Goal: Transaction & Acquisition: Purchase product/service

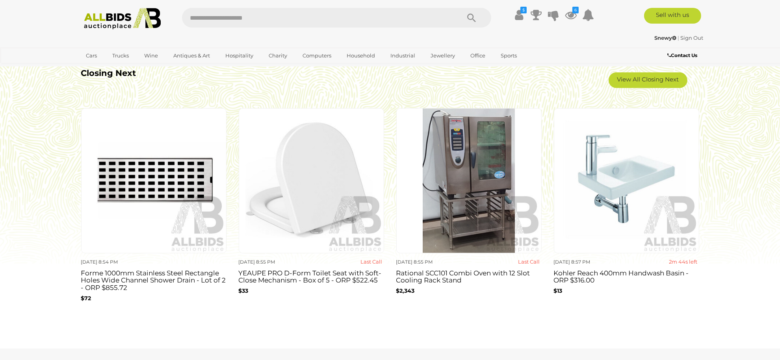
scroll to position [735, 0]
click at [650, 78] on link "View All Closing Next" at bounding box center [648, 80] width 79 height 16
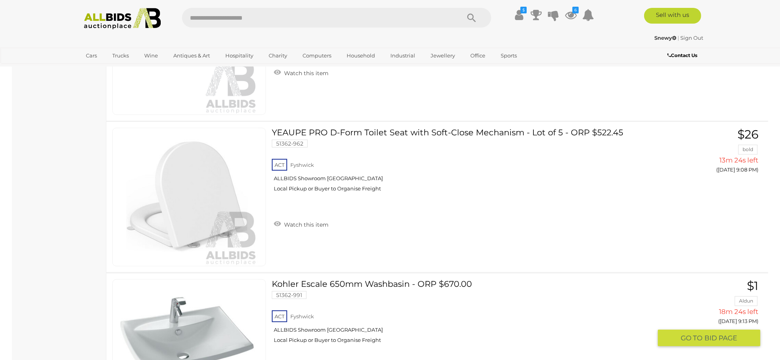
scroll to position [893, 0]
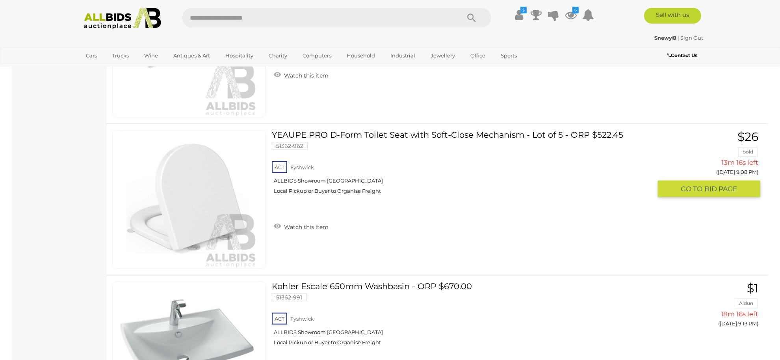
click at [226, 191] on link at bounding box center [189, 199] width 154 height 139
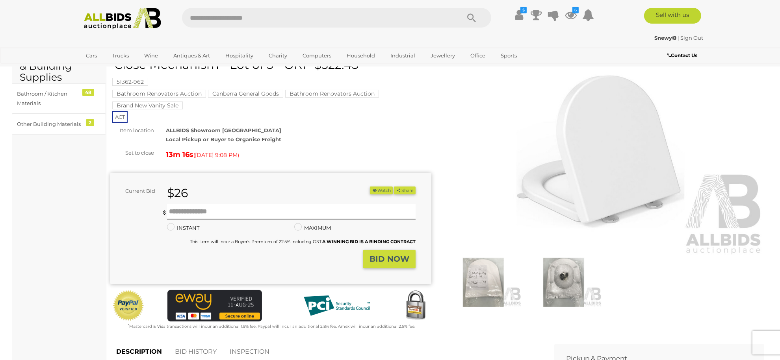
scroll to position [105, 0]
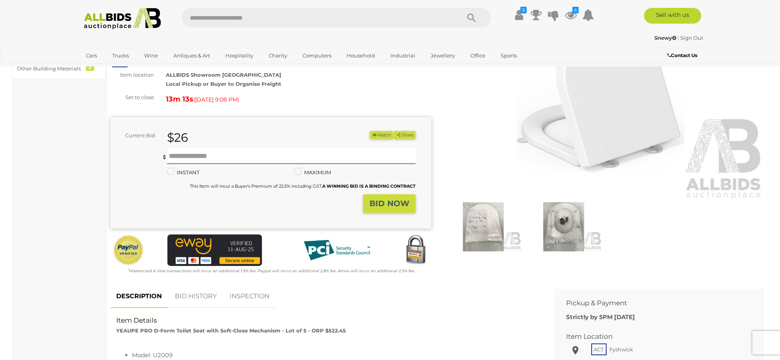
click at [490, 229] on img at bounding box center [483, 226] width 76 height 49
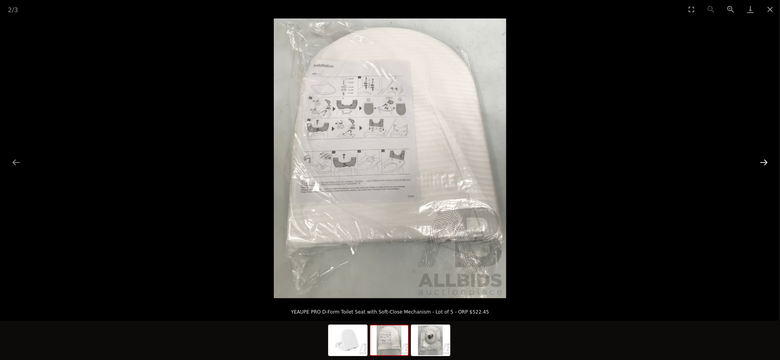
click at [769, 166] on button "Next slide" at bounding box center [763, 162] width 17 height 15
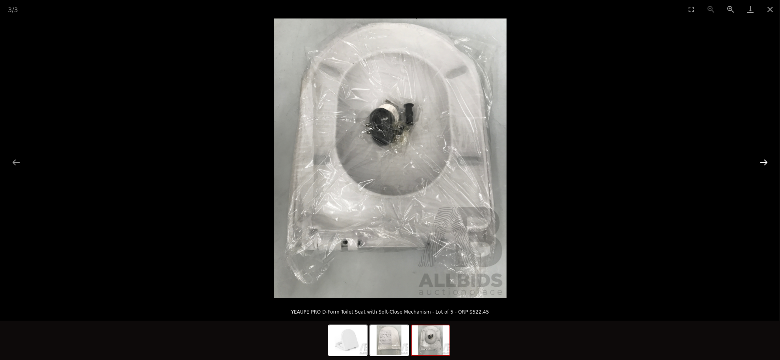
click at [769, 166] on button "Next slide" at bounding box center [763, 162] width 17 height 15
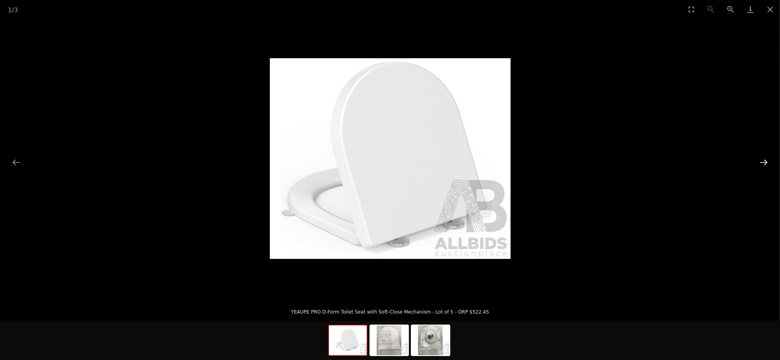
click at [769, 166] on button "Next slide" at bounding box center [763, 162] width 17 height 15
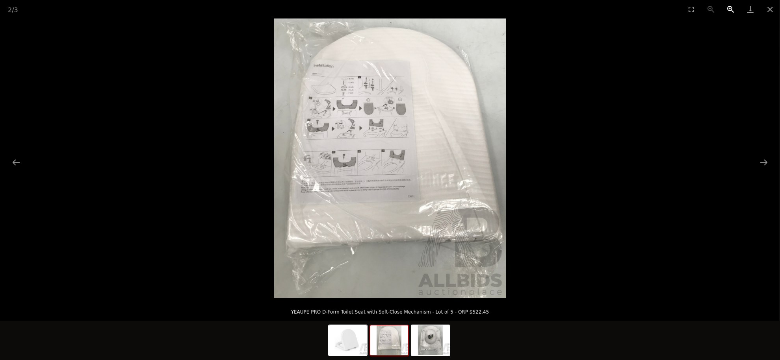
click at [727, 9] on button "Zoom in" at bounding box center [731, 9] width 20 height 19
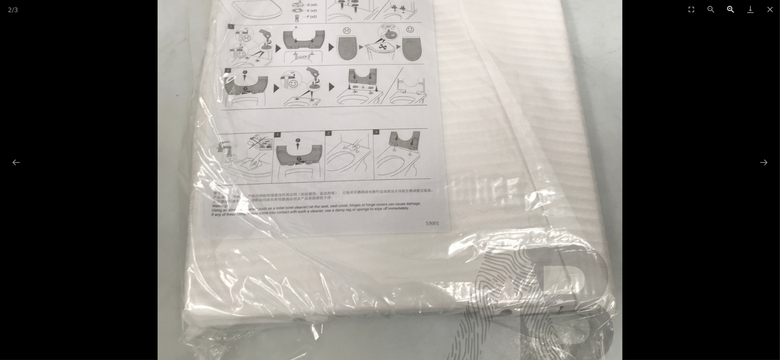
click at [727, 9] on button "Zoom in" at bounding box center [731, 9] width 20 height 19
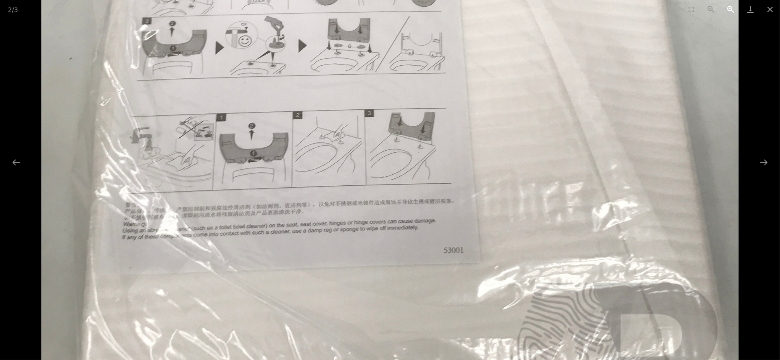
click at [727, 9] on button "Zoom in" at bounding box center [731, 9] width 20 height 19
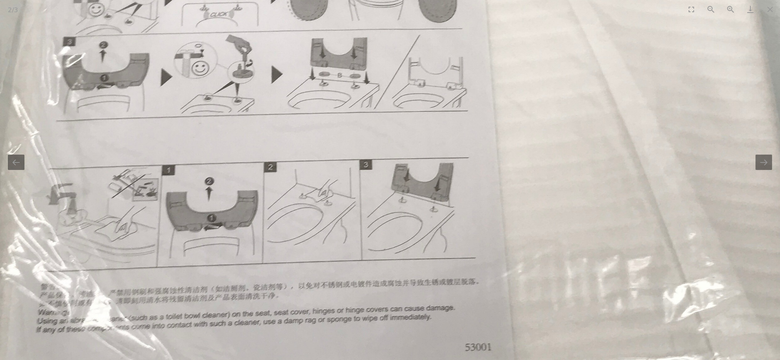
drag, startPoint x: 430, startPoint y: 111, endPoint x: 434, endPoint y: 150, distance: 39.5
click at [434, 150] on img at bounding box center [393, 196] width 929 height 1120
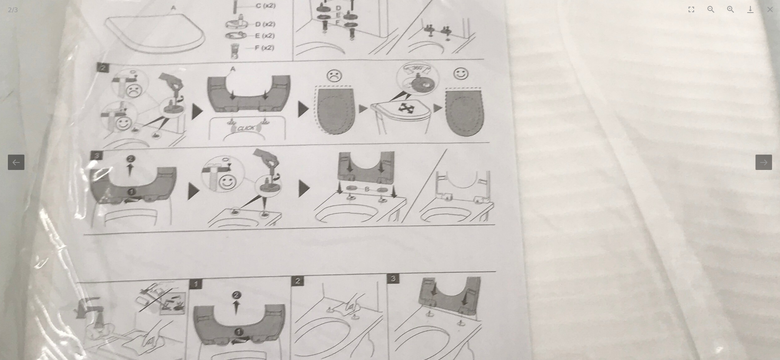
drag, startPoint x: 382, startPoint y: 124, endPoint x: 409, endPoint y: 197, distance: 77.6
click at [409, 197] on img at bounding box center [420, 309] width 929 height 1120
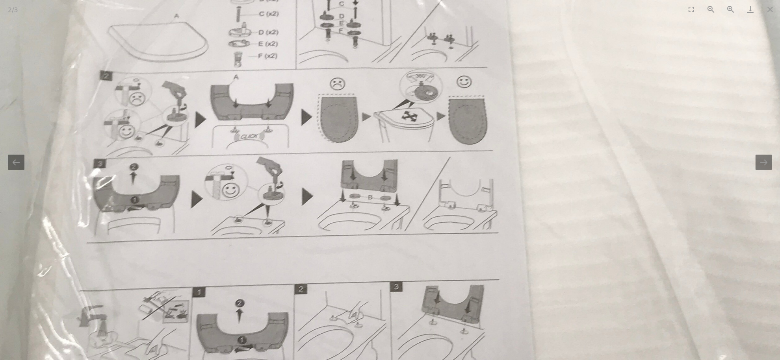
drag, startPoint x: 401, startPoint y: 163, endPoint x: 397, endPoint y: 96, distance: 67.9
click at [397, 96] on img at bounding box center [423, 318] width 929 height 1120
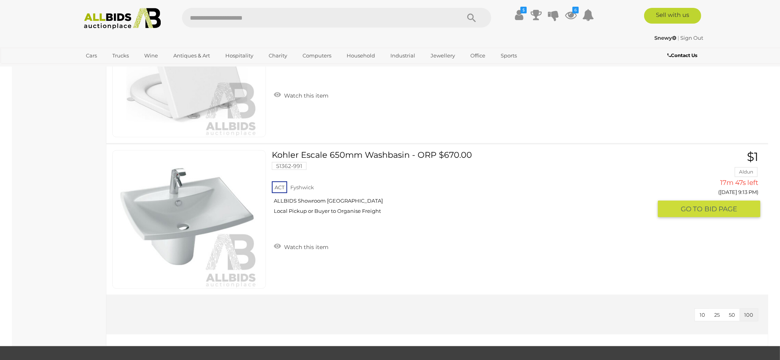
scroll to position [738, 0]
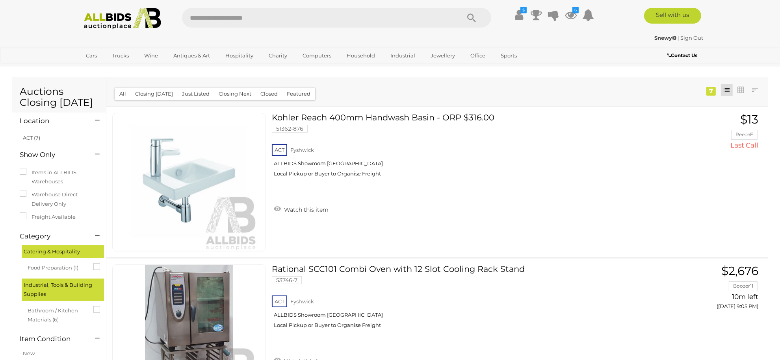
click at [126, 13] on img at bounding box center [122, 19] width 85 height 22
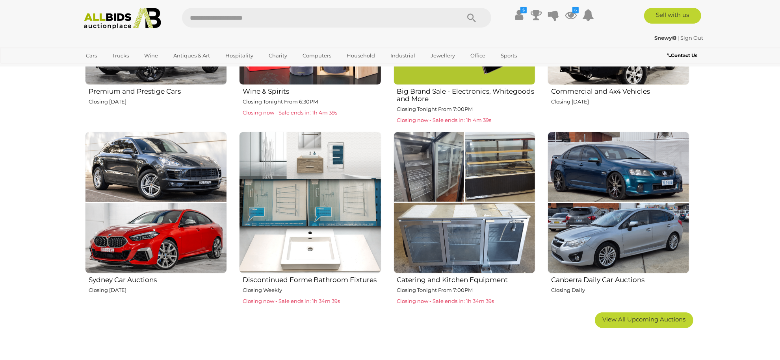
scroll to position [525, 0]
